Goal: Task Accomplishment & Management: Manage account settings

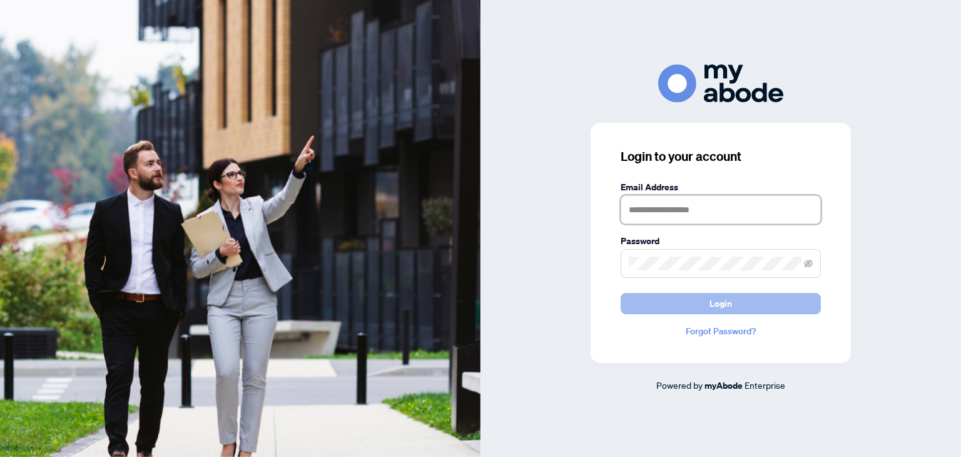
type input "**********"
drag, startPoint x: 716, startPoint y: 298, endPoint x: 723, endPoint y: 303, distance: 8.7
click at [723, 303] on span "Login" at bounding box center [721, 303] width 23 height 20
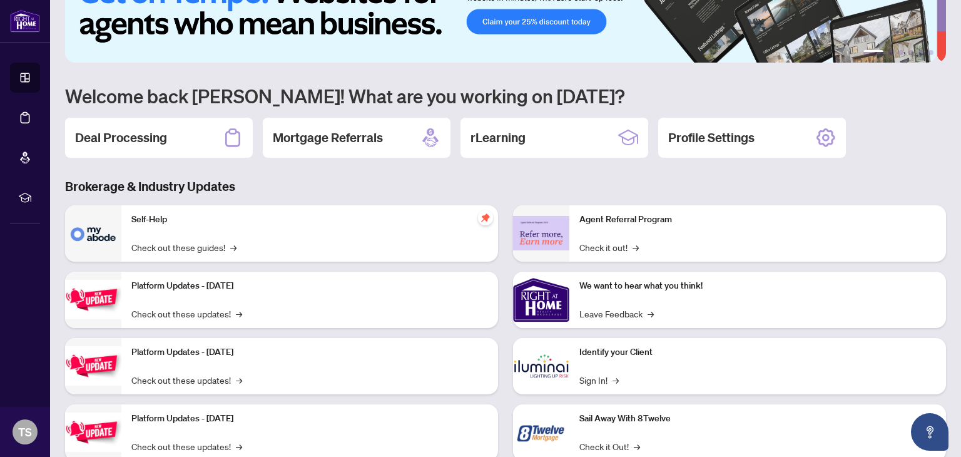
scroll to position [50, 0]
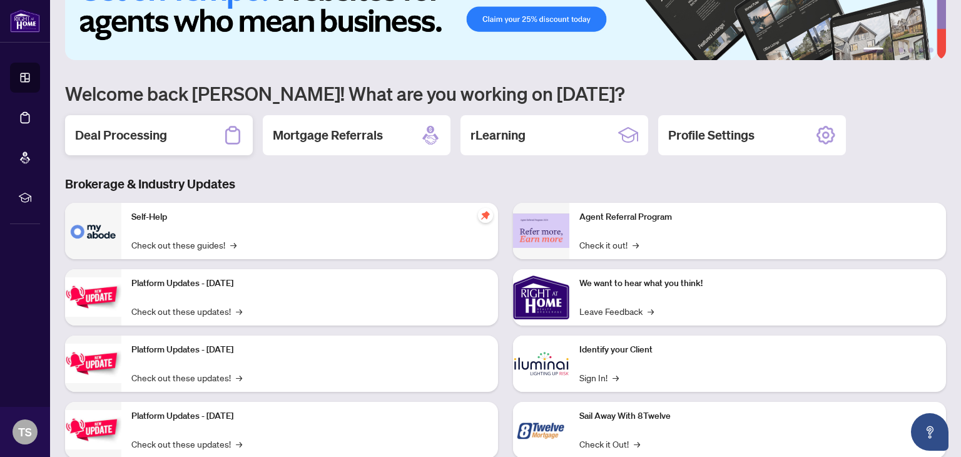
click at [144, 131] on h2 "Deal Processing" at bounding box center [121, 135] width 92 height 18
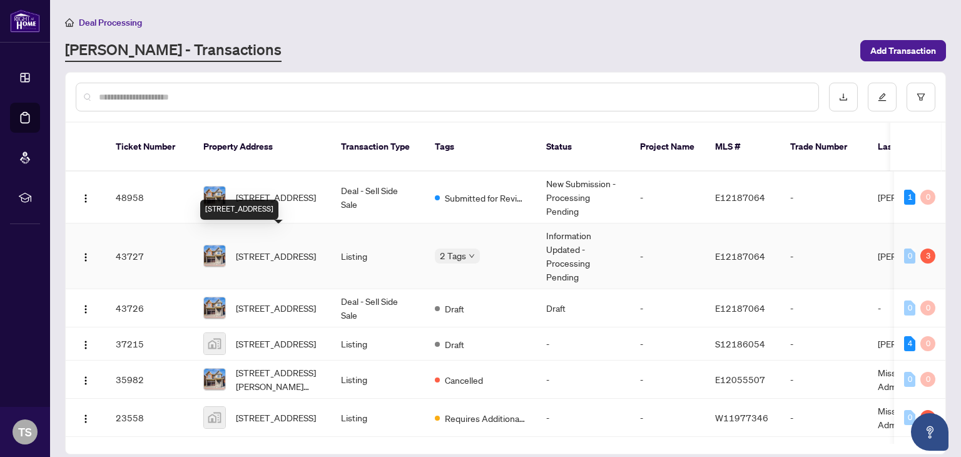
click at [272, 249] on span "[STREET_ADDRESS]" at bounding box center [276, 256] width 80 height 14
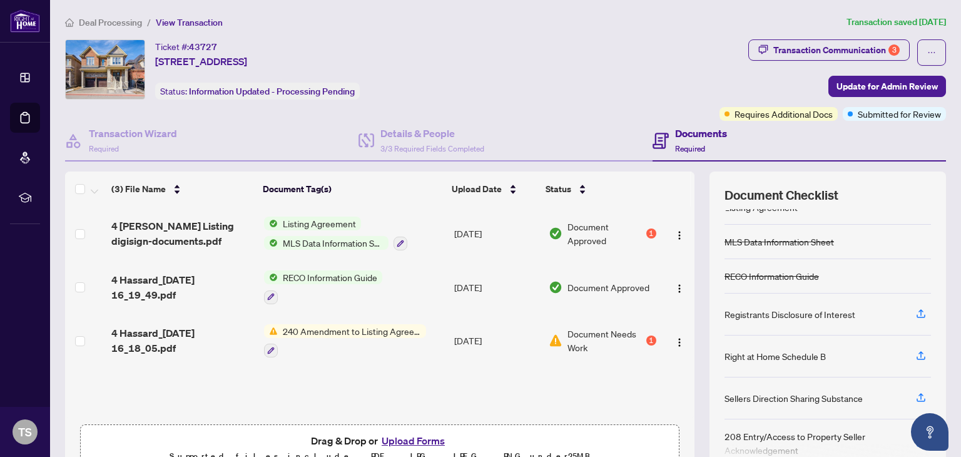
scroll to position [97, 0]
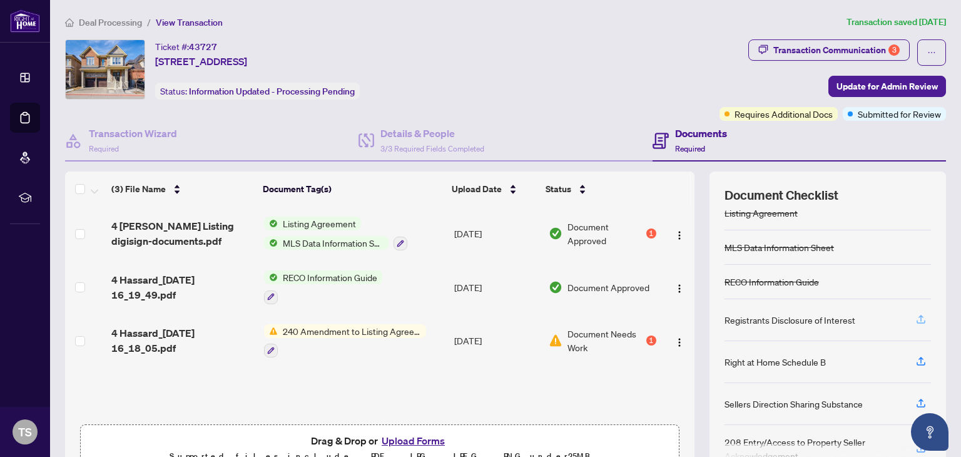
click at [915, 314] on icon "button" at bounding box center [920, 318] width 11 height 11
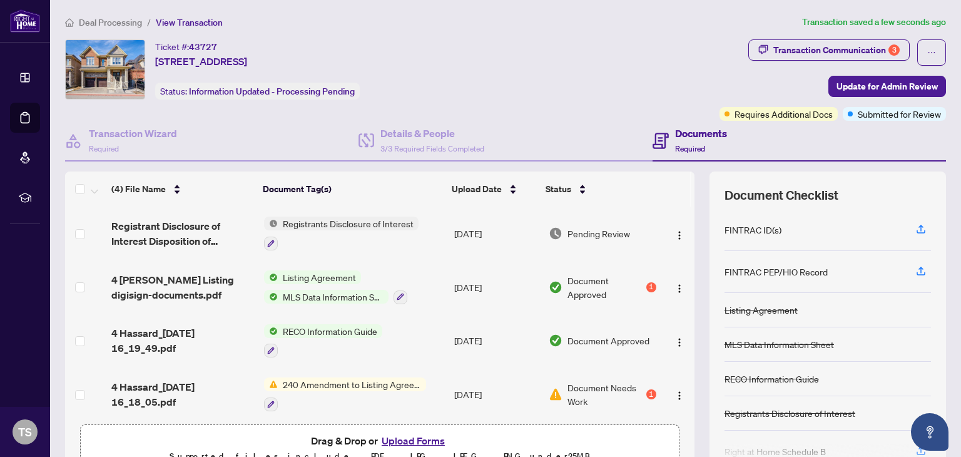
scroll to position [66, 0]
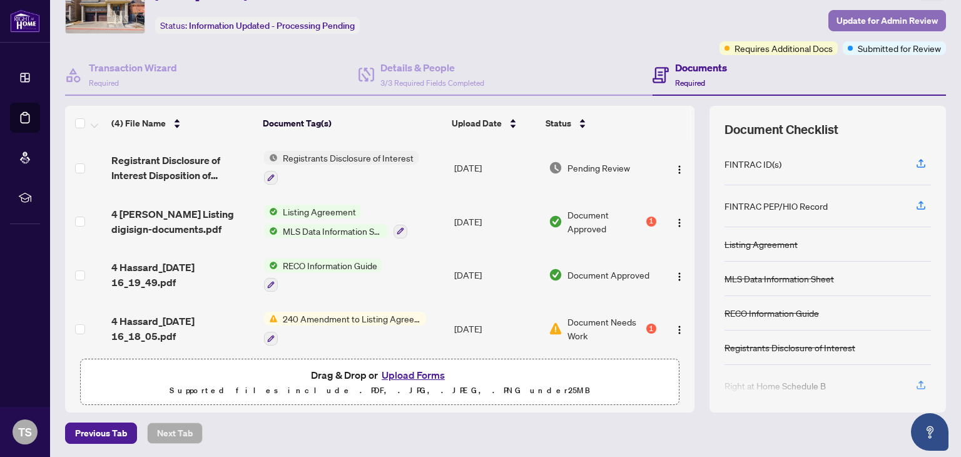
click at [889, 23] on span "Update for Admin Review" at bounding box center [887, 21] width 101 height 20
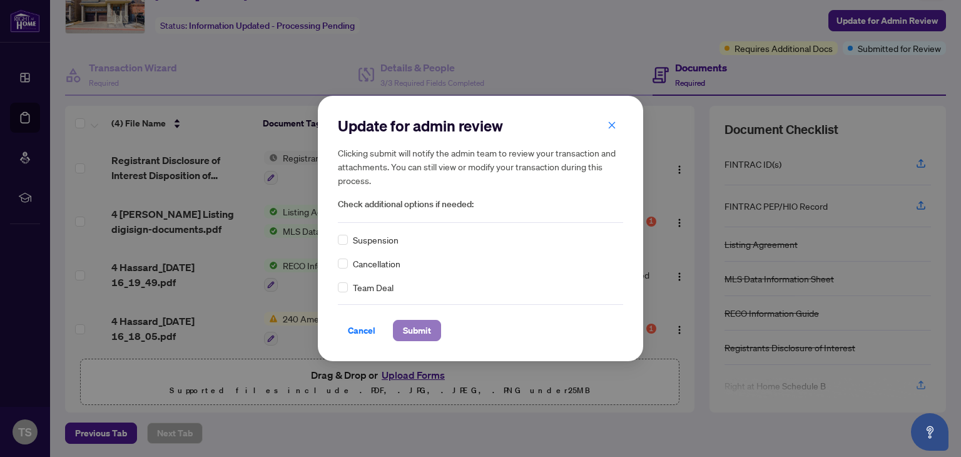
click at [430, 328] on button "Submit" at bounding box center [417, 330] width 48 height 21
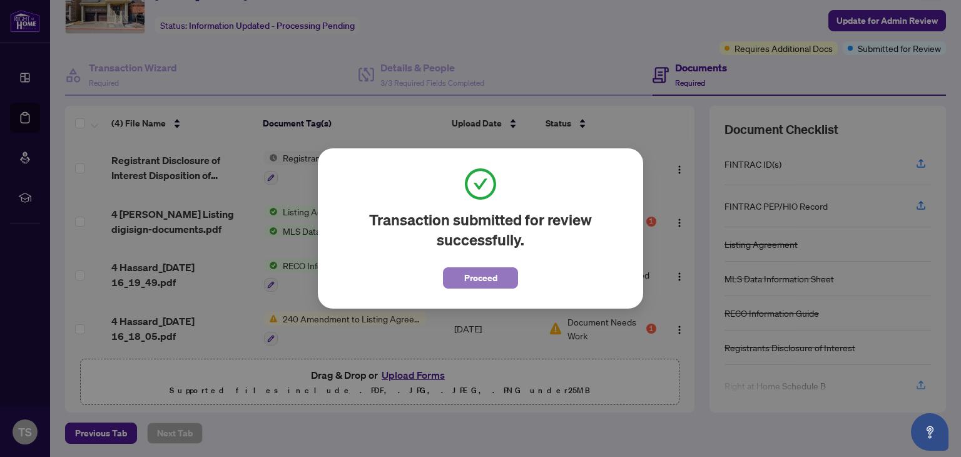
click at [477, 275] on span "Proceed" at bounding box center [480, 278] width 33 height 20
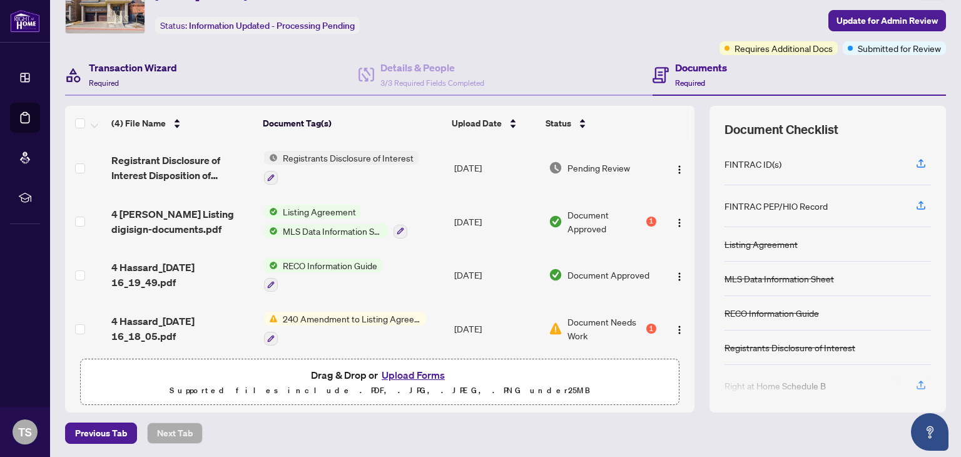
click at [128, 68] on h4 "Transaction Wizard" at bounding box center [133, 67] width 88 height 15
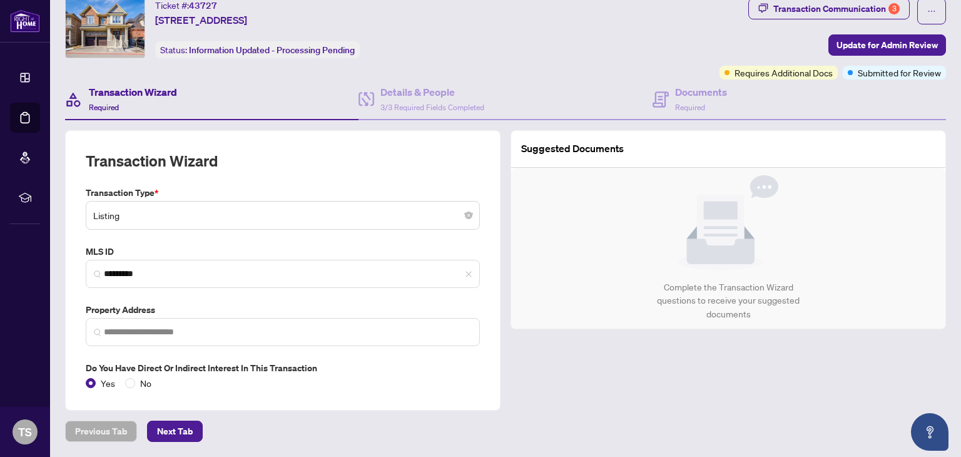
type input "**********"
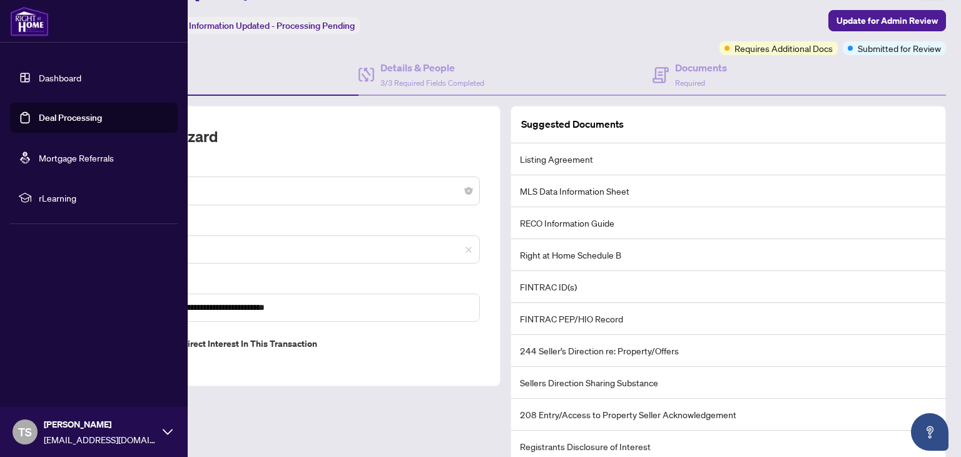
click at [68, 121] on link "Deal Processing" at bounding box center [70, 117] width 63 height 11
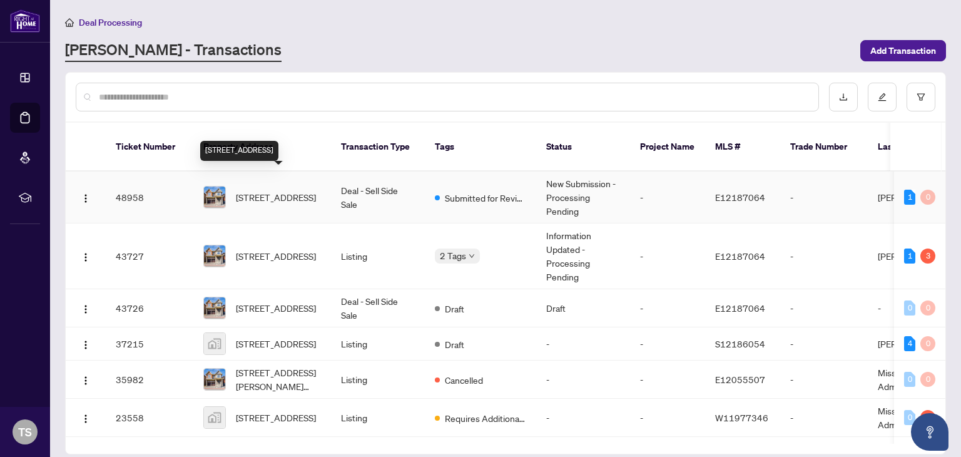
click at [277, 190] on span "[STREET_ADDRESS]" at bounding box center [276, 197] width 80 height 14
